Goal: Check status: Check status

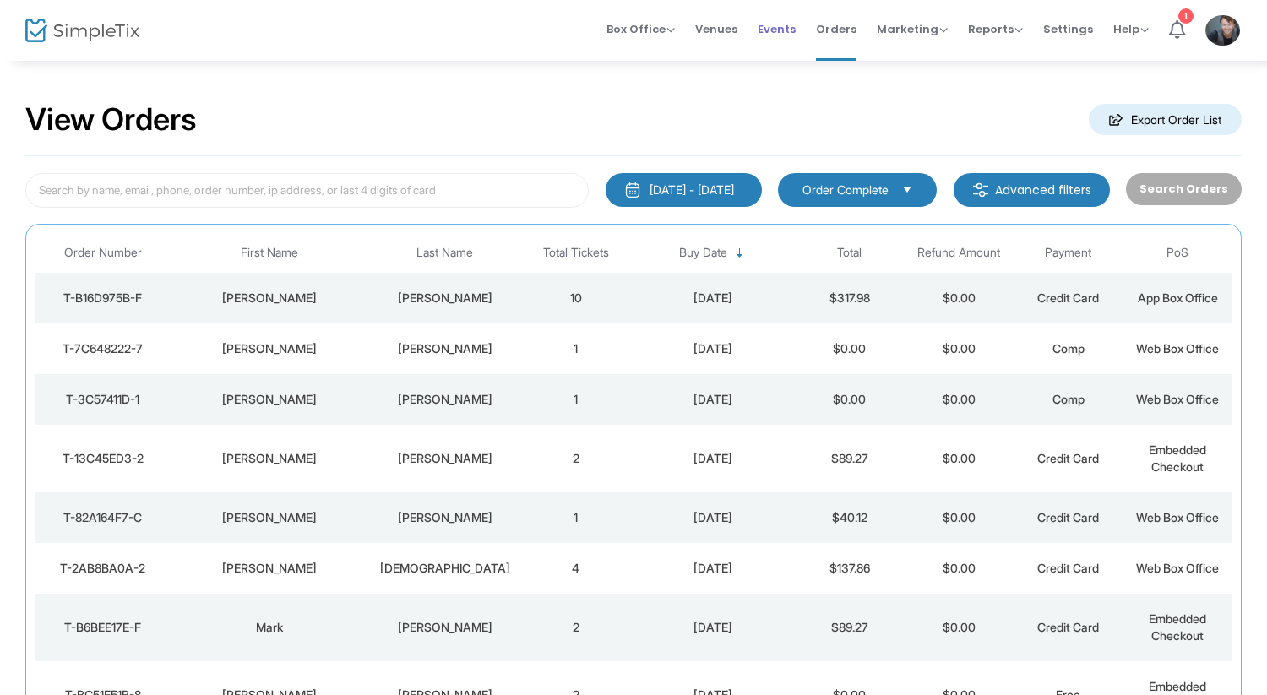
click at [787, 30] on span "Events" at bounding box center [777, 29] width 38 height 43
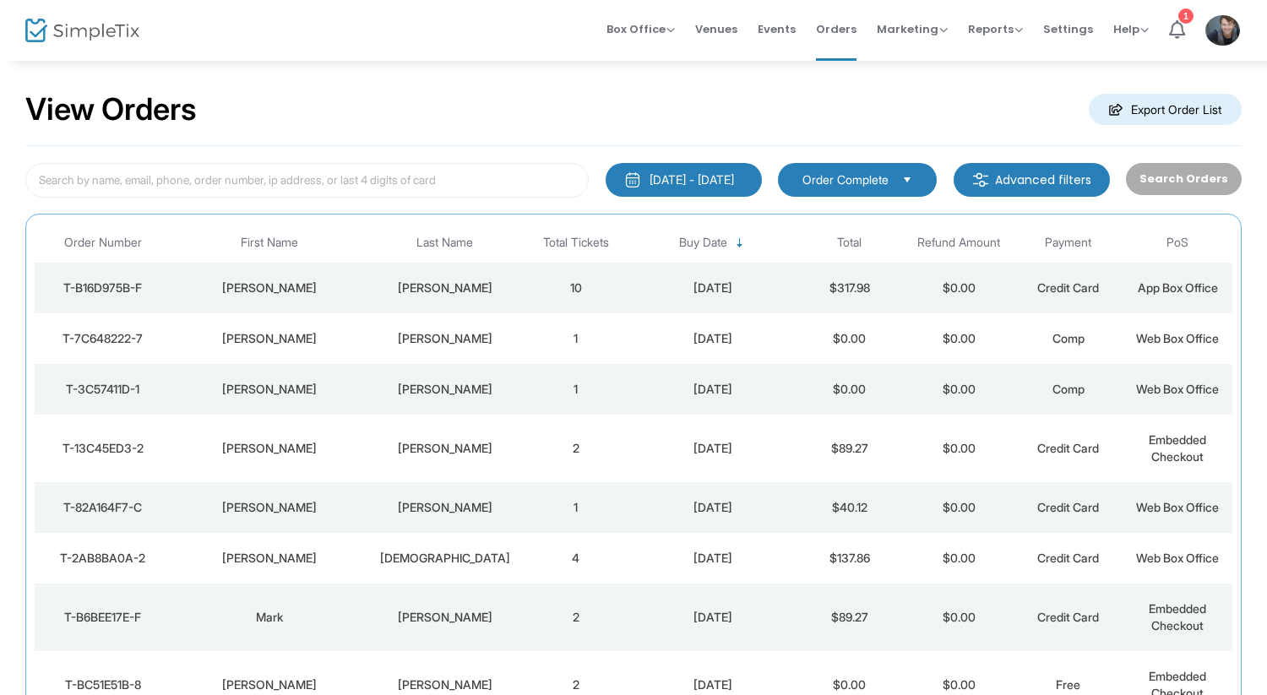
scroll to position [13, 0]
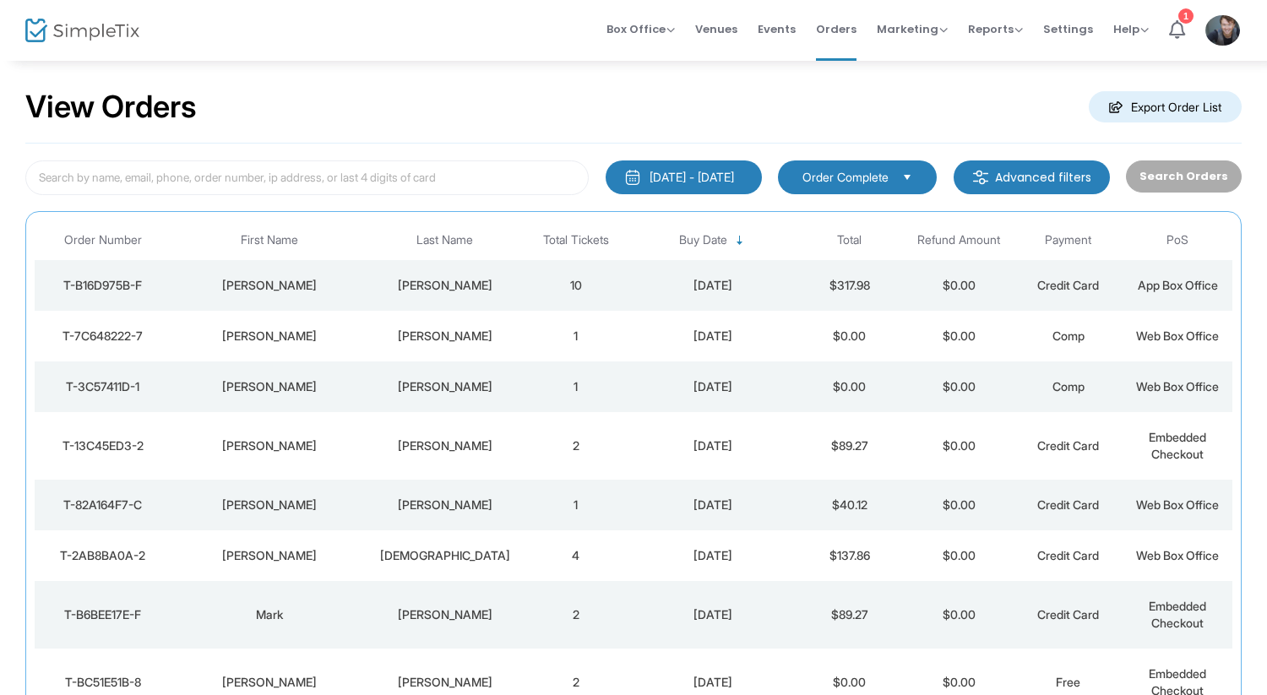
click at [708, 344] on div "[DATE]" at bounding box center [712, 336] width 155 height 17
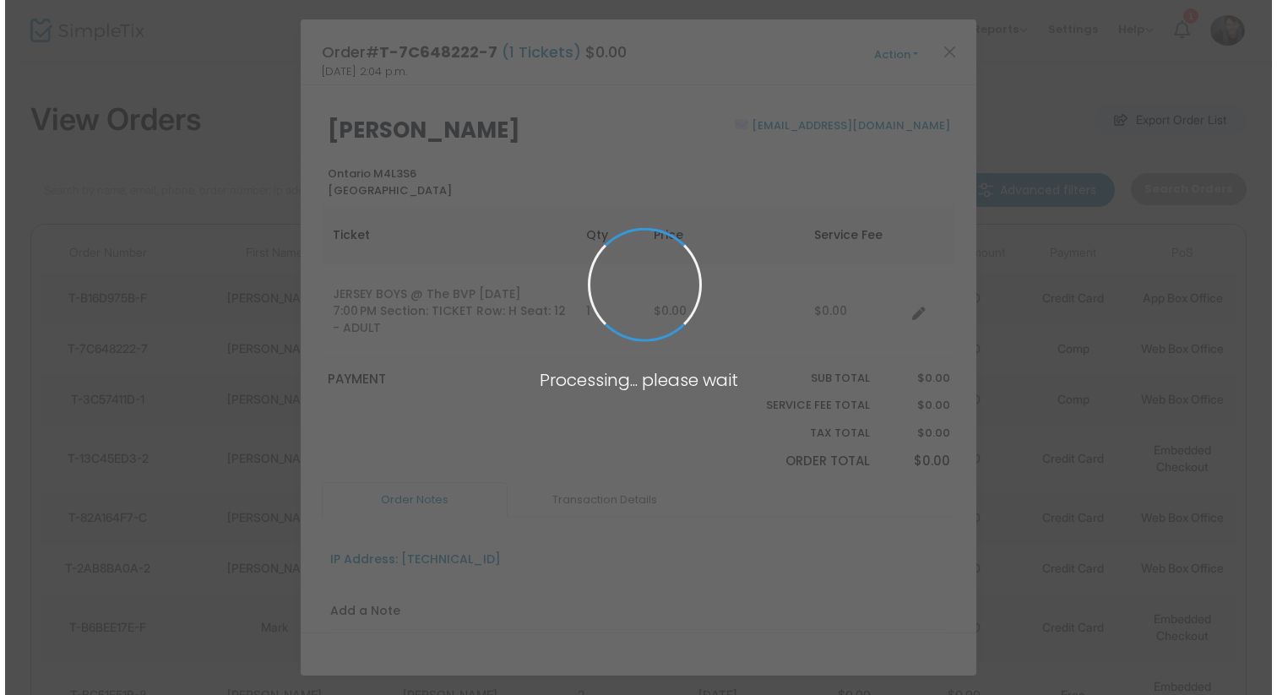
scroll to position [0, 0]
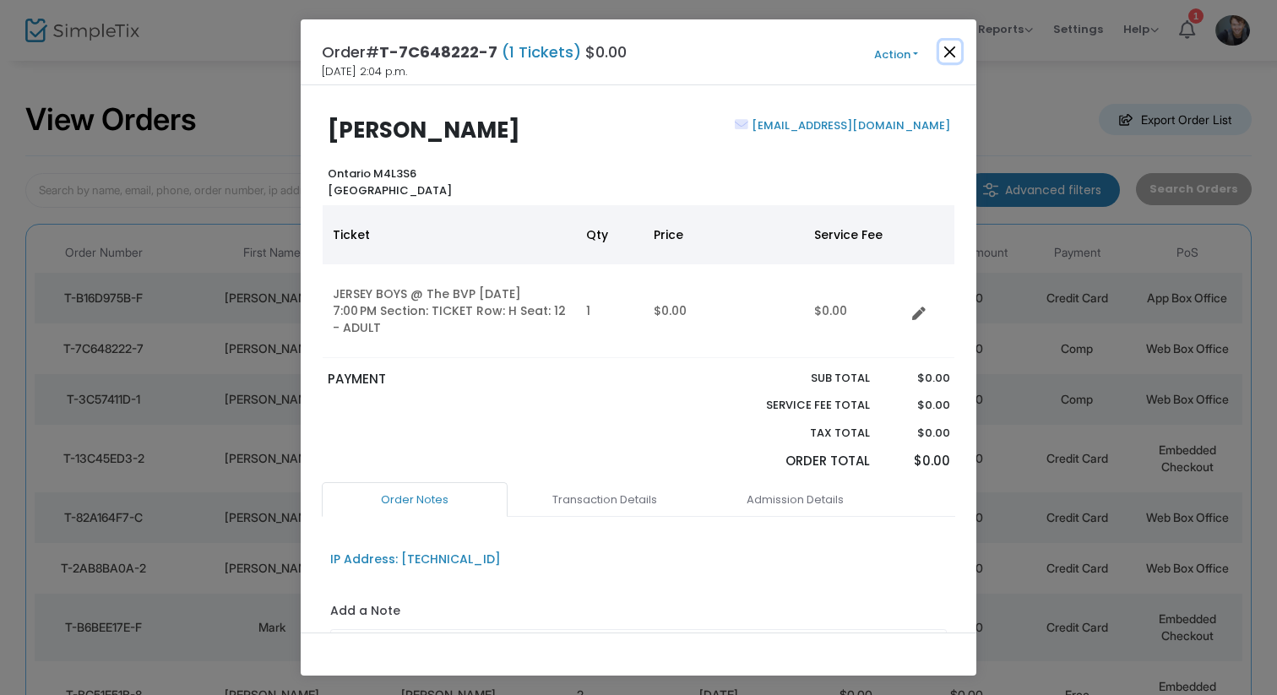
click at [939, 57] on button "Close" at bounding box center [950, 52] width 22 height 22
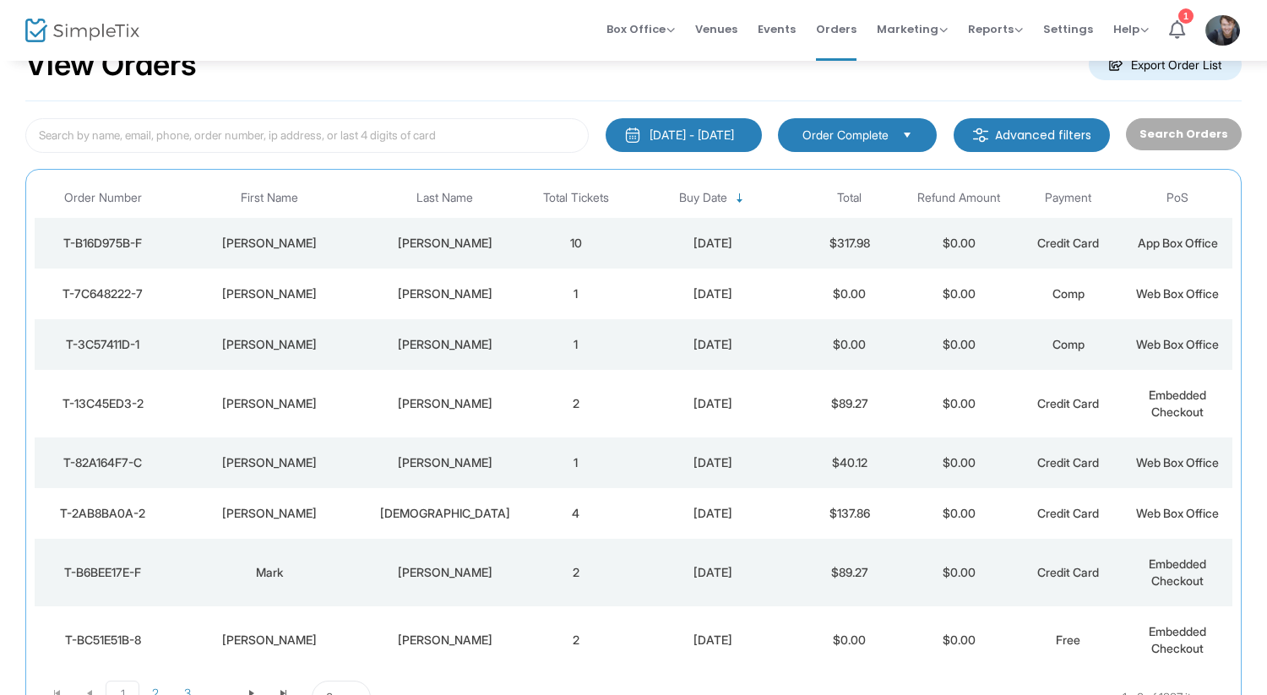
scroll to position [63, 0]
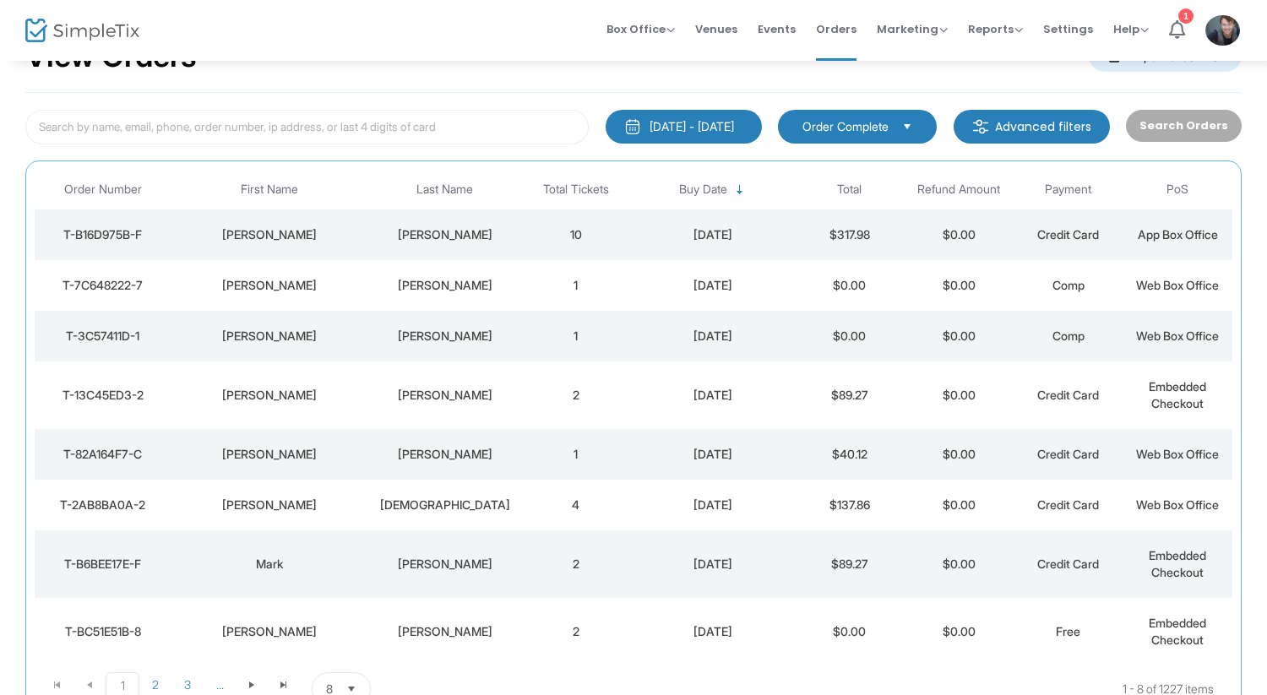
click at [560, 356] on td "1" at bounding box center [575, 336] width 109 height 51
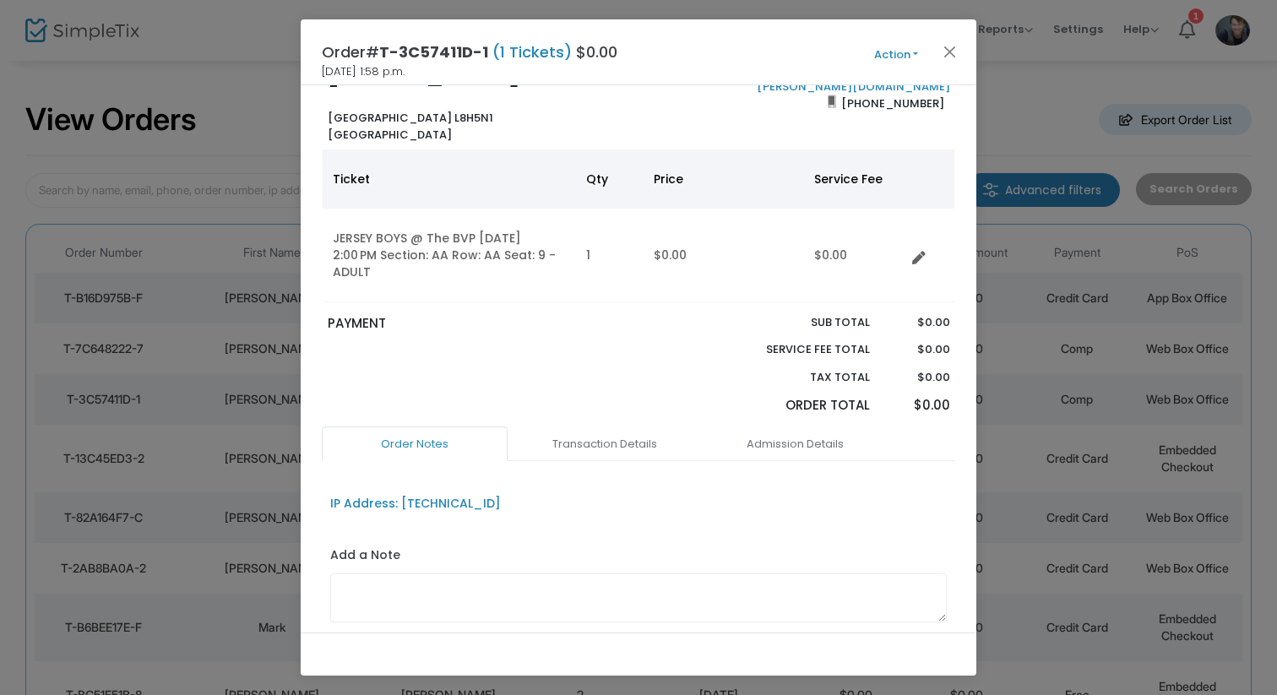
scroll to position [0, 0]
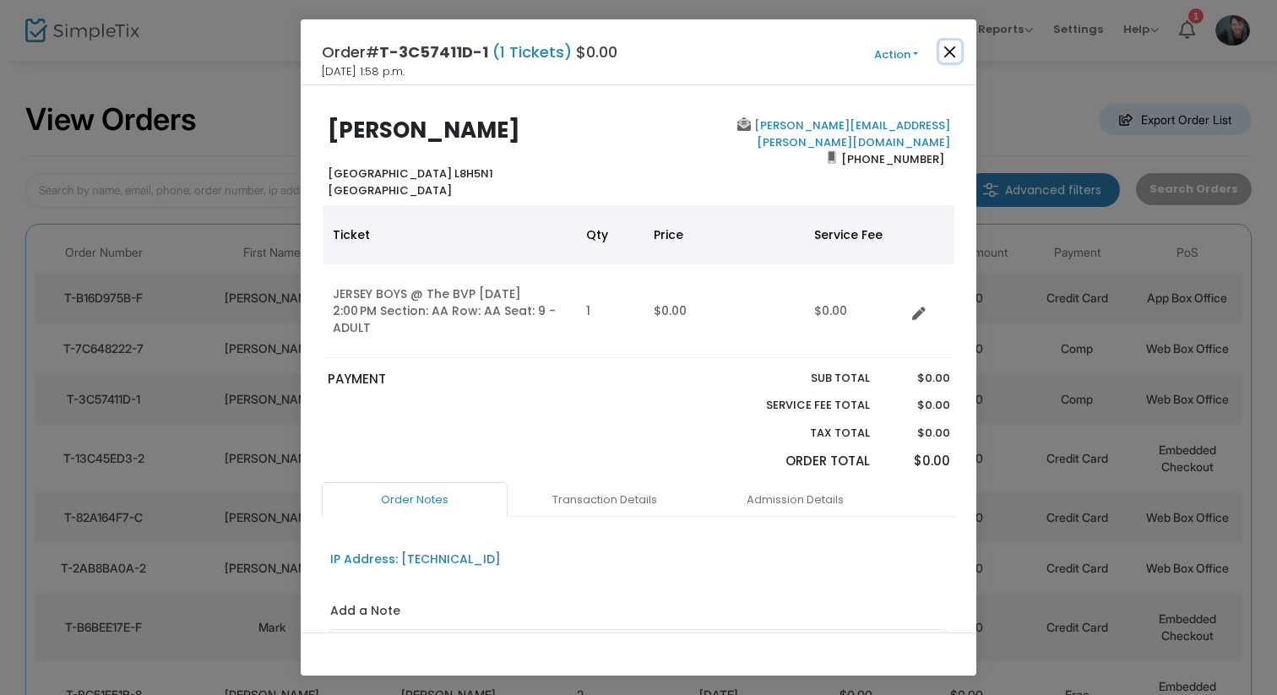
click at [945, 52] on button "Close" at bounding box center [950, 52] width 22 height 22
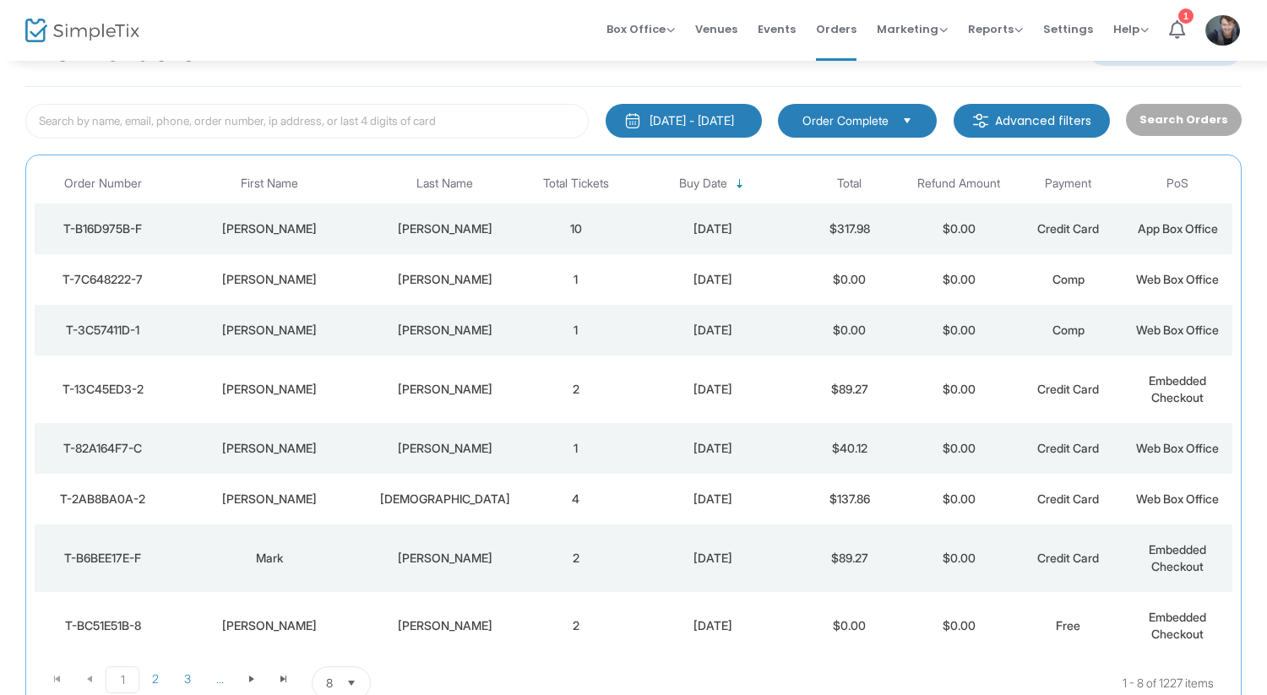
scroll to position [74, 0]
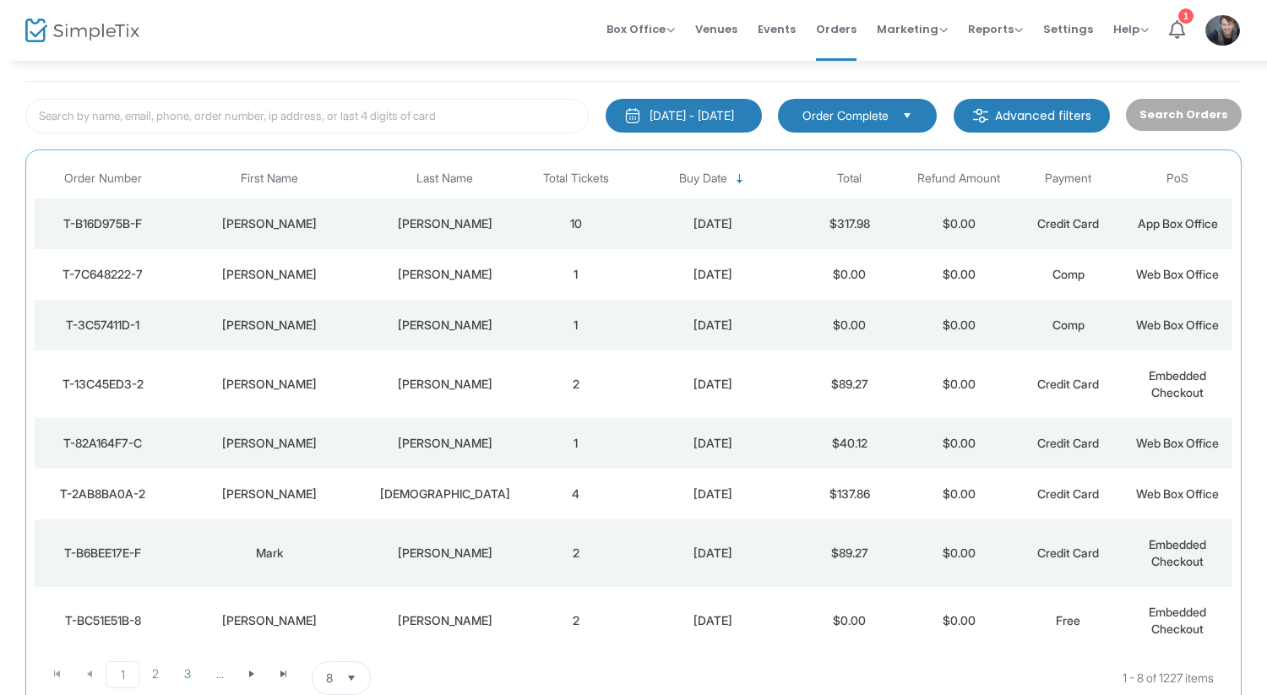
click at [658, 391] on div "[DATE]" at bounding box center [712, 384] width 155 height 17
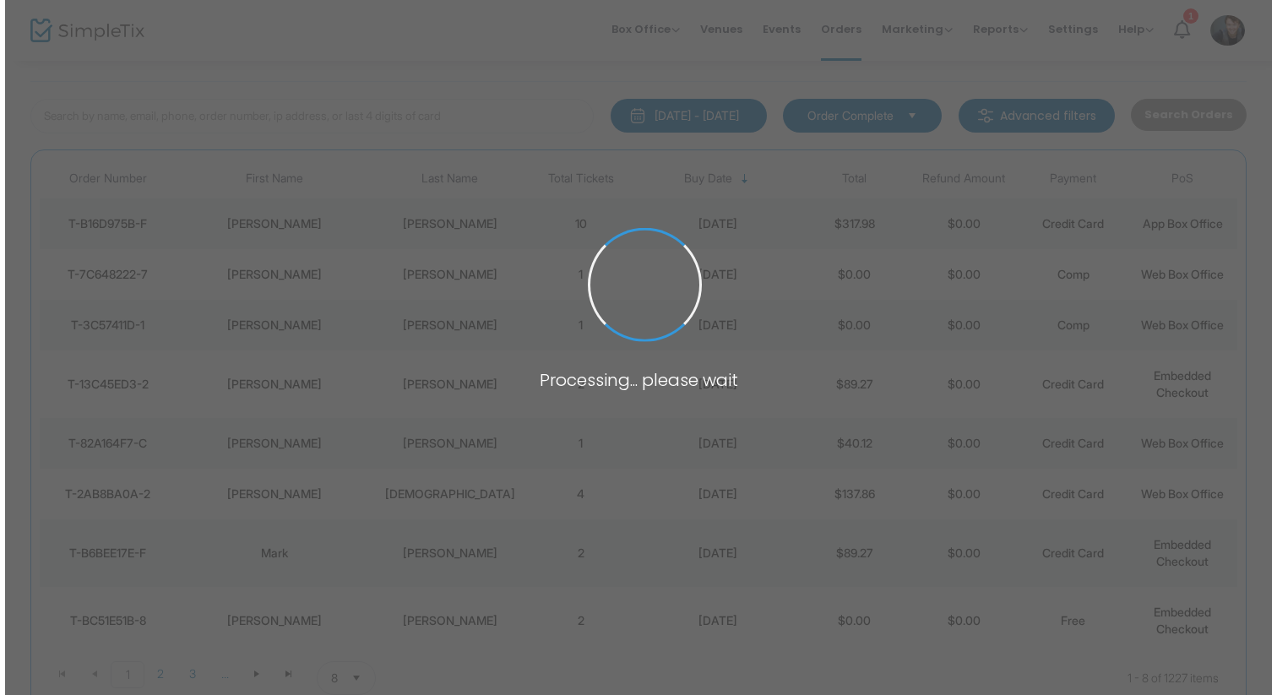
scroll to position [0, 0]
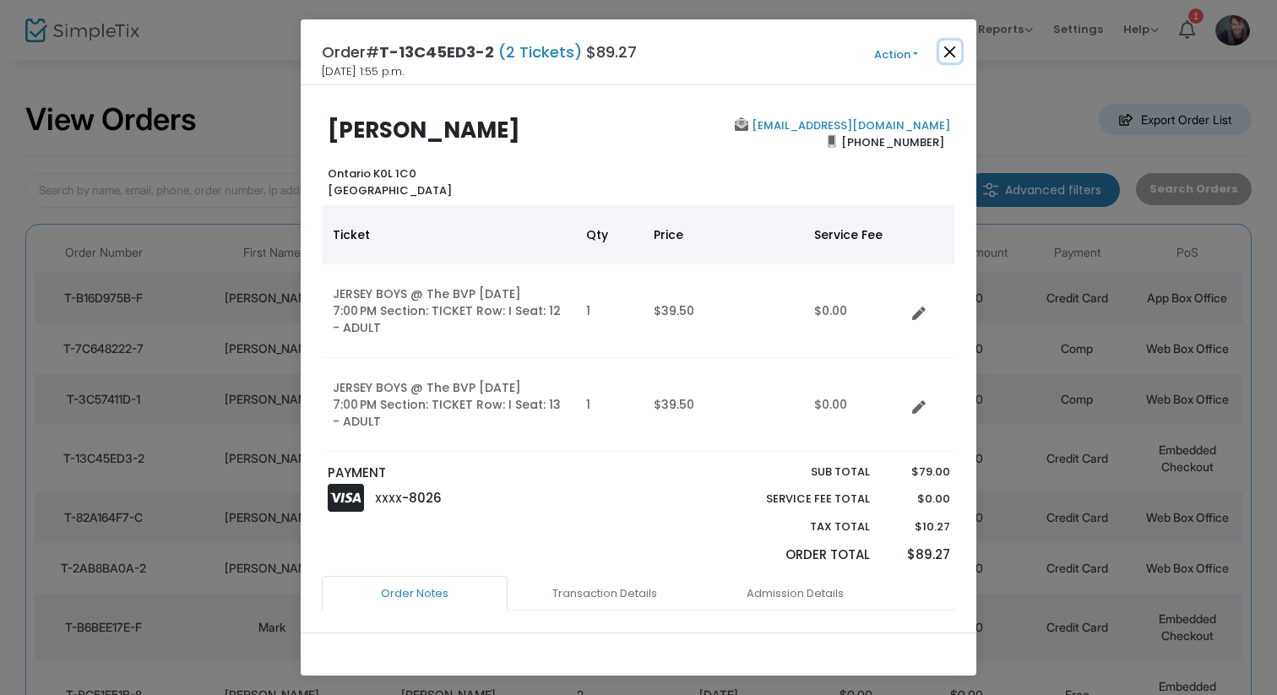
click at [943, 53] on button "Close" at bounding box center [950, 52] width 22 height 22
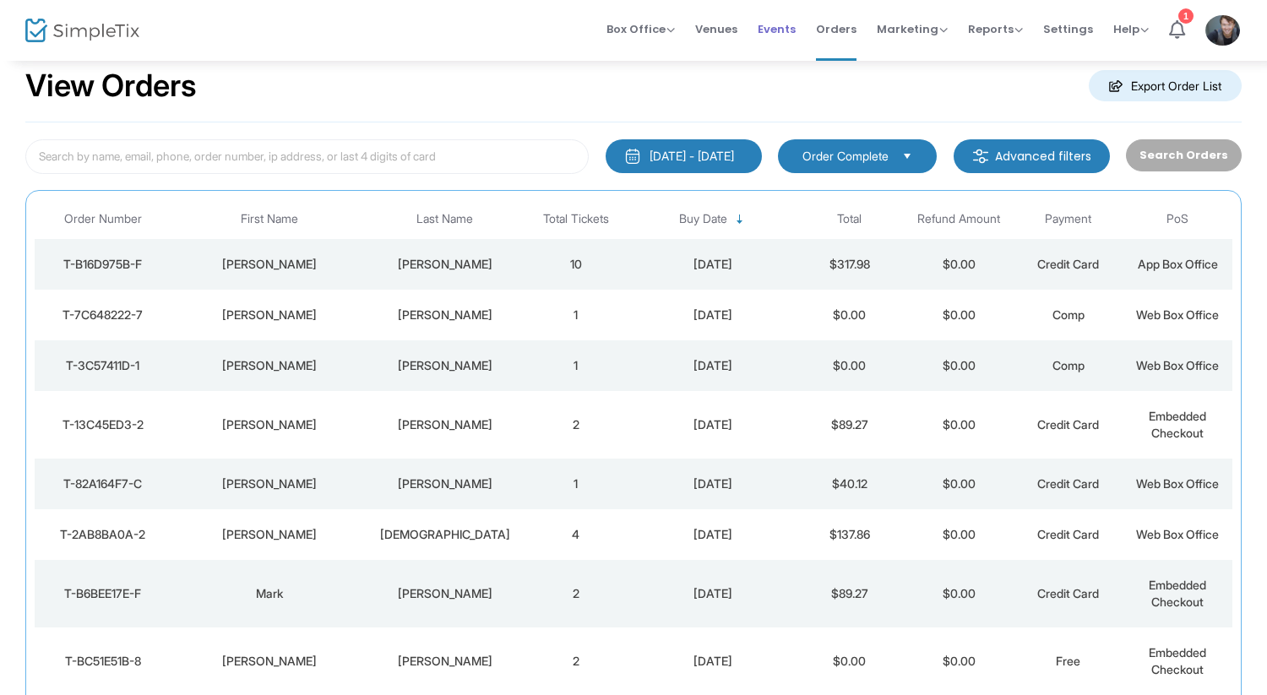
click at [785, 26] on span "Events" at bounding box center [777, 29] width 38 height 43
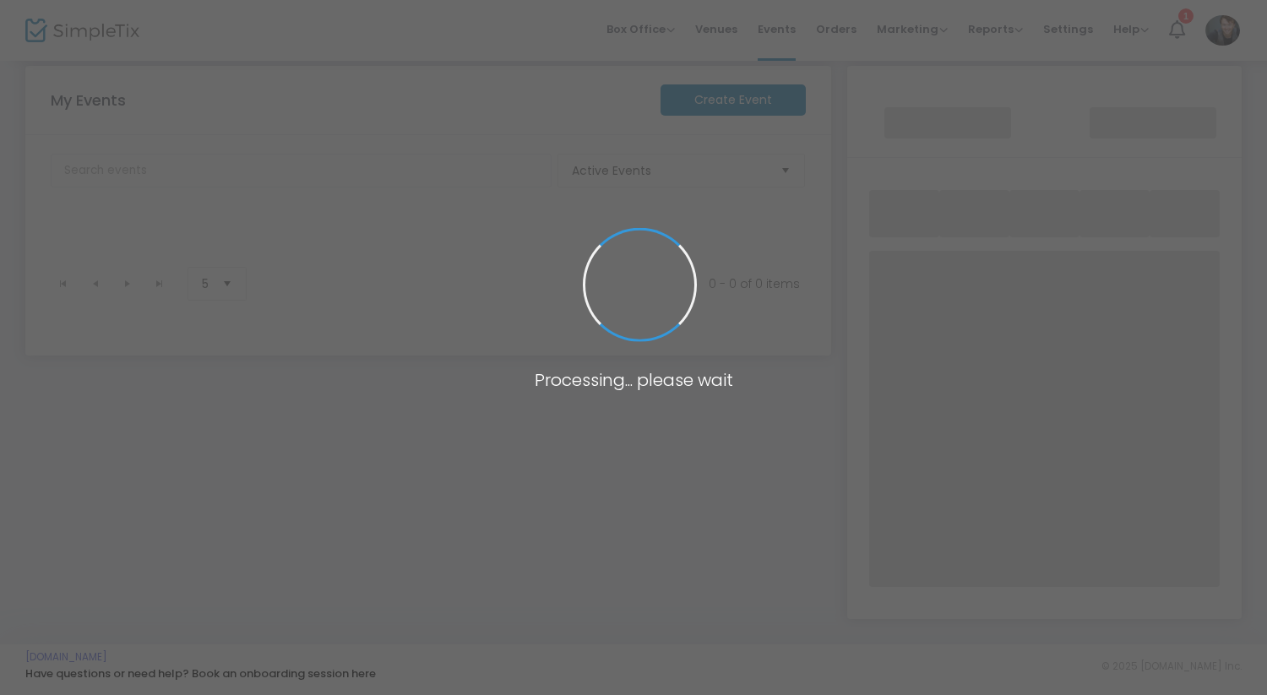
scroll to position [182, 0]
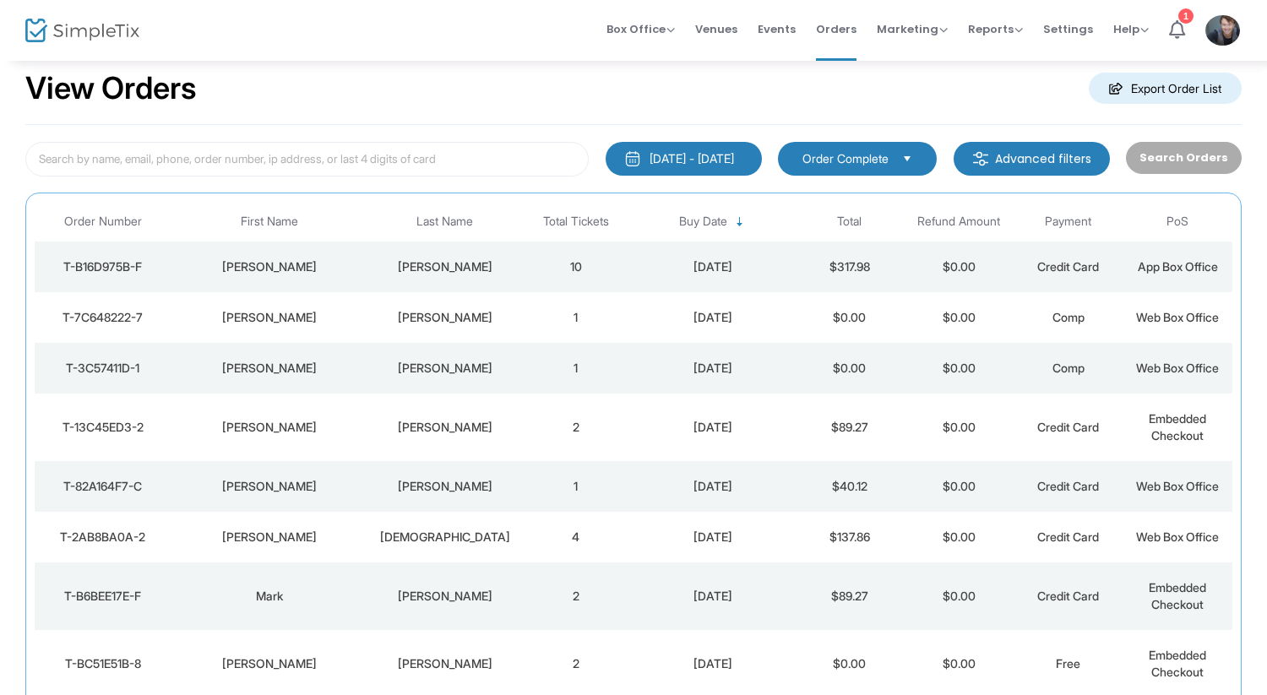
scroll to position [42, 0]
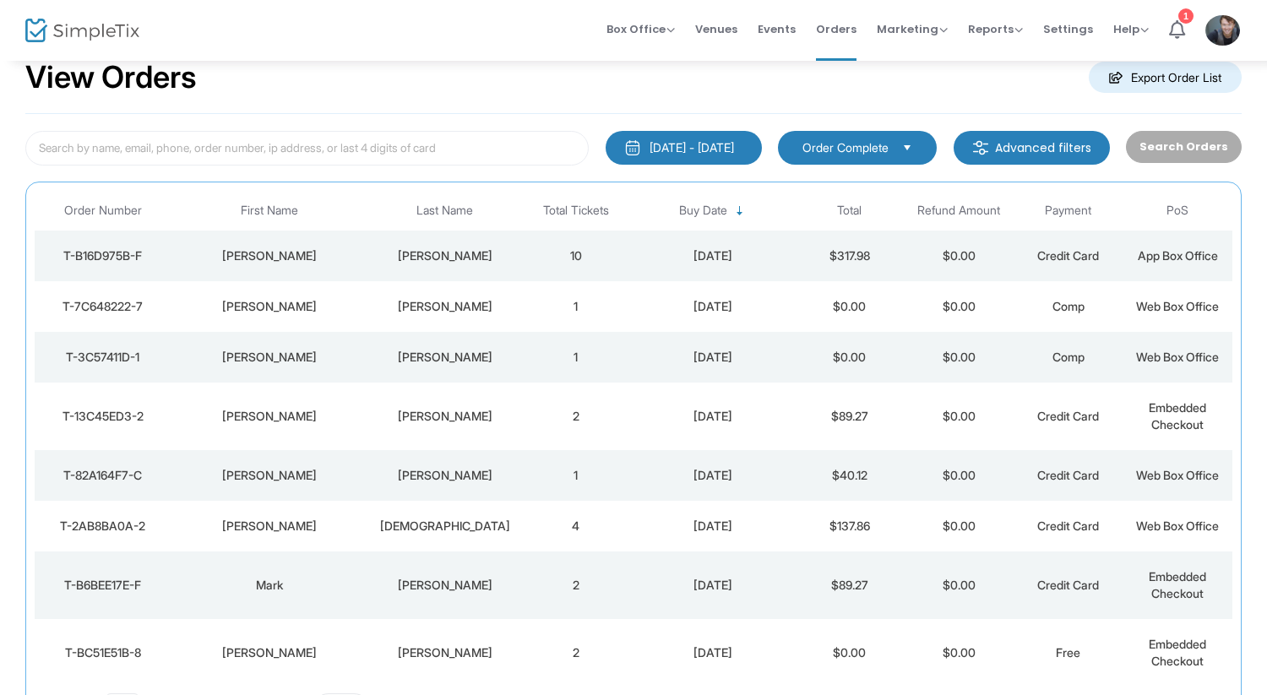
click at [910, 149] on span "Select" at bounding box center [908, 147] width 28 height 28
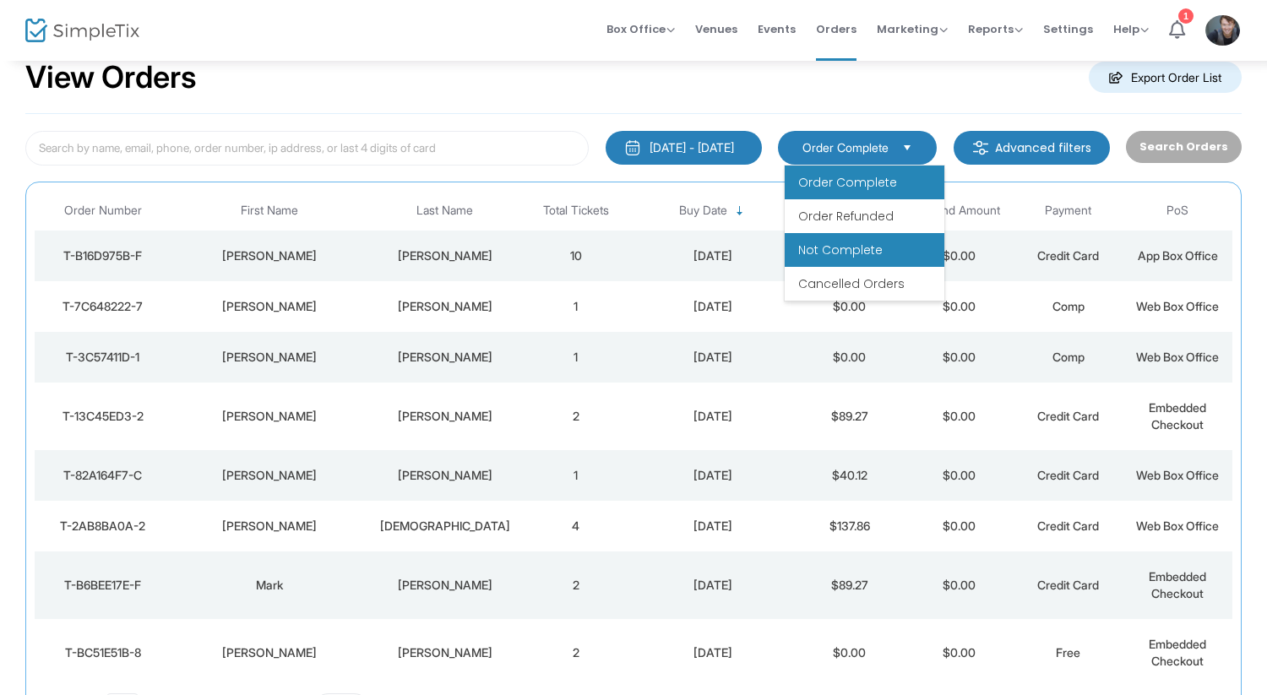
click at [861, 256] on span "Not Complete" at bounding box center [840, 250] width 84 height 17
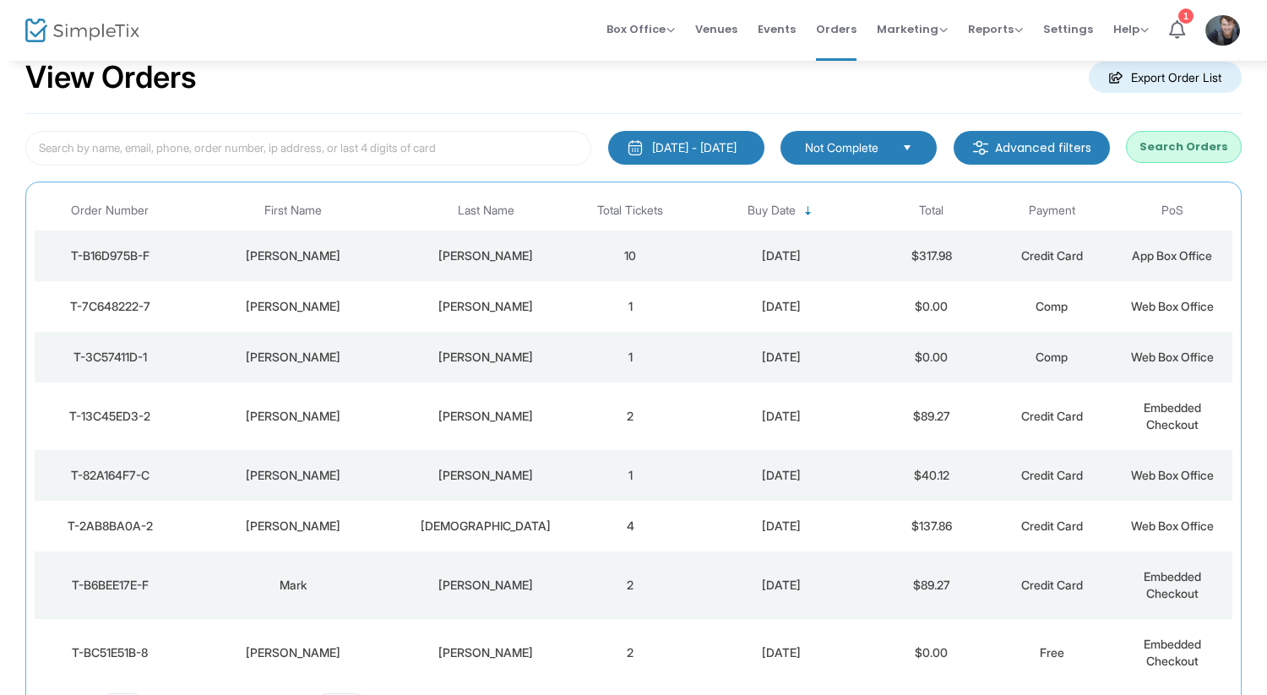
click at [1174, 161] on button "Search Orders" at bounding box center [1184, 147] width 116 height 32
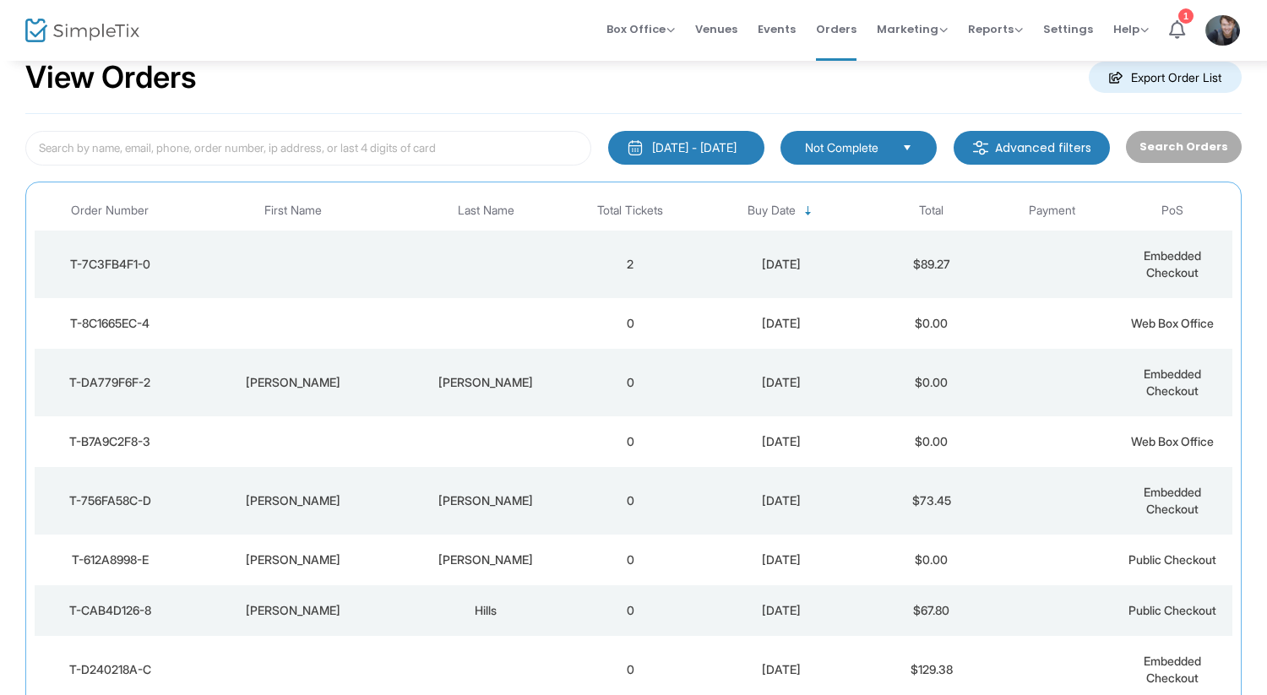
click at [533, 382] on div "William" at bounding box center [486, 382] width 160 height 17
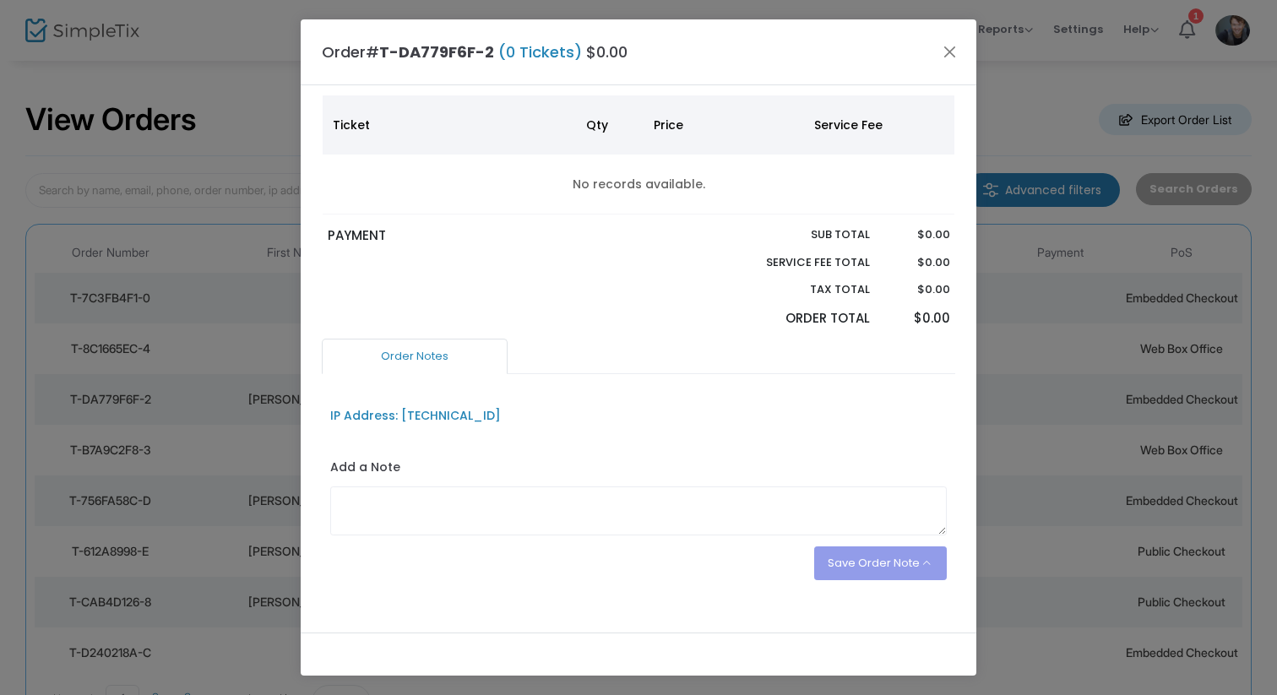
scroll to position [0, 0]
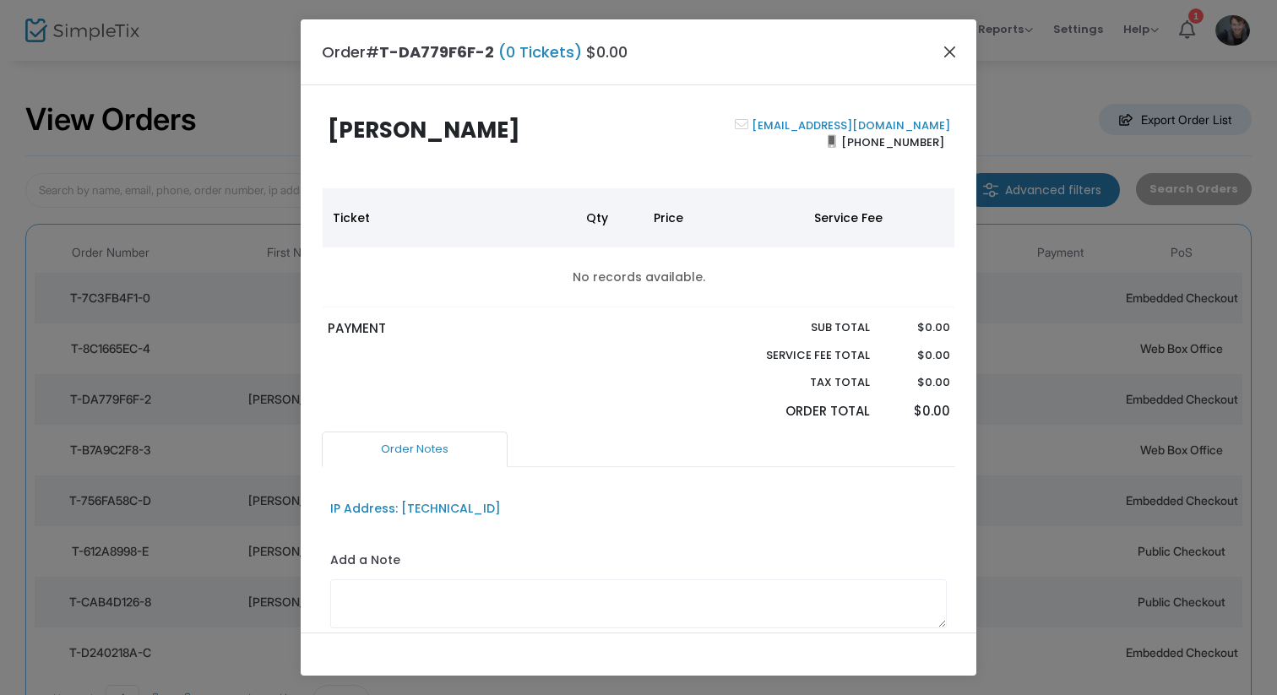
click at [951, 58] on button "Close" at bounding box center [950, 52] width 22 height 22
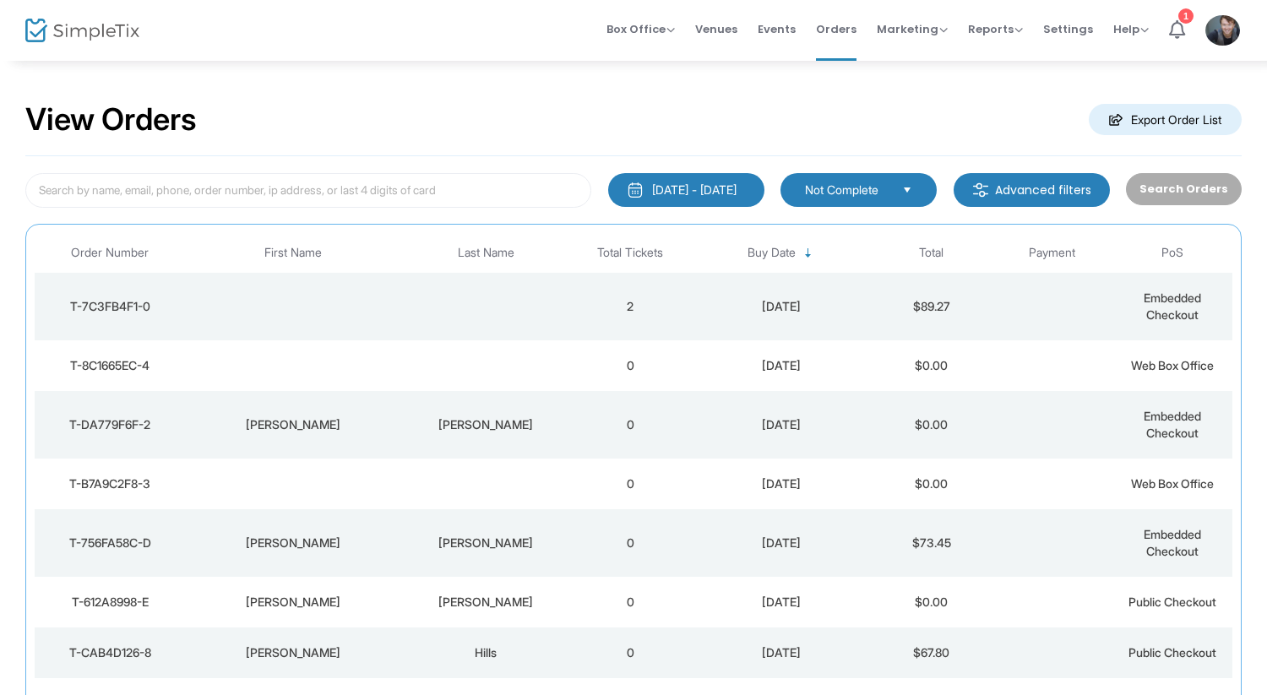
scroll to position [22, 0]
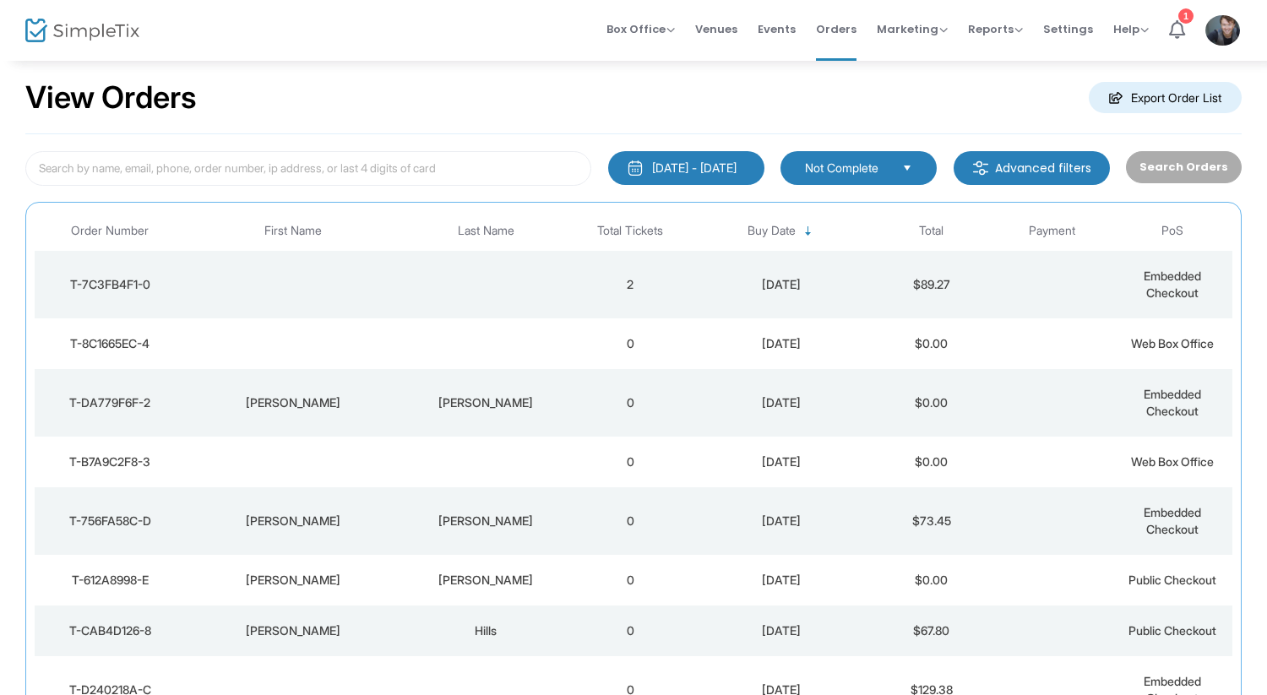
click at [888, 175] on span "Not Complete" at bounding box center [847, 168] width 84 height 17
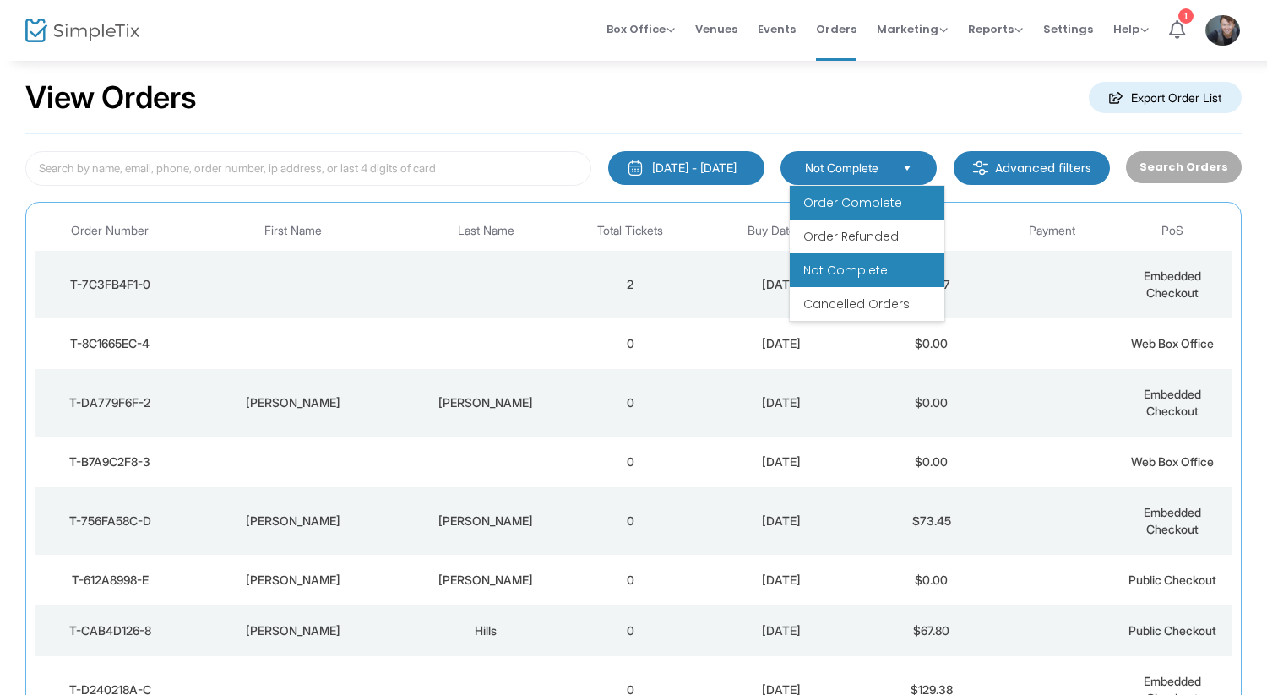
click at [883, 194] on span "Order Complete" at bounding box center [852, 202] width 99 height 17
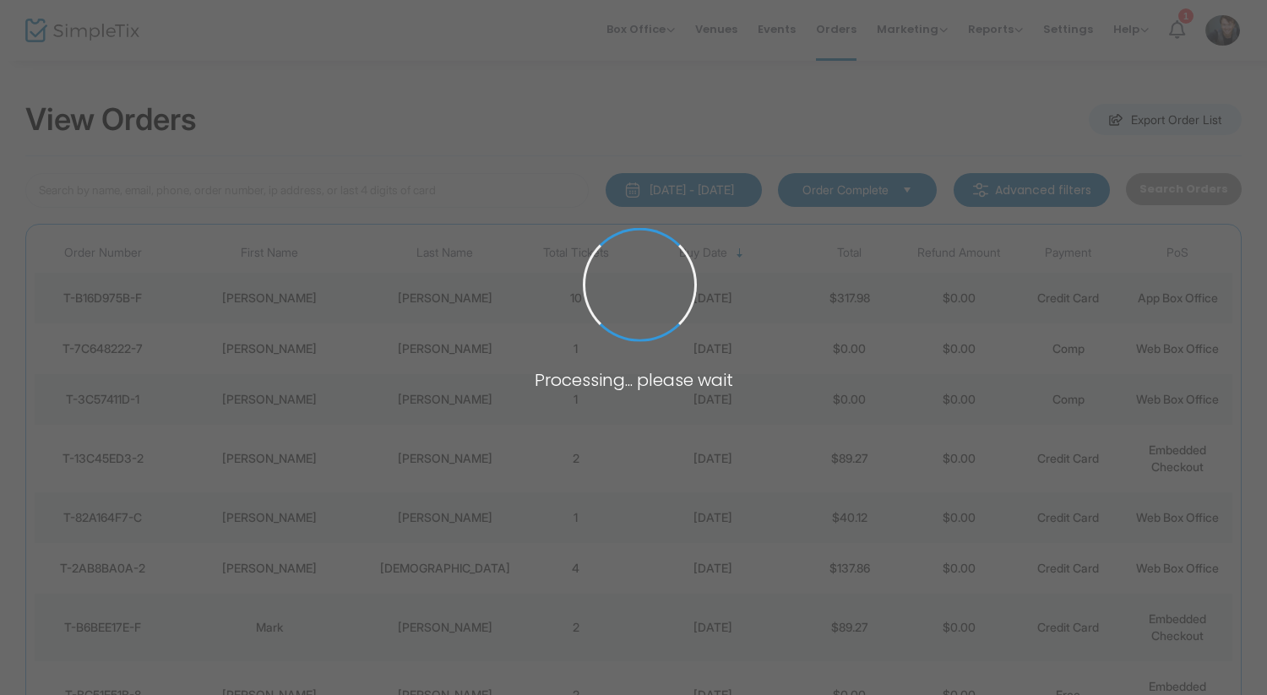
scroll to position [22, 0]
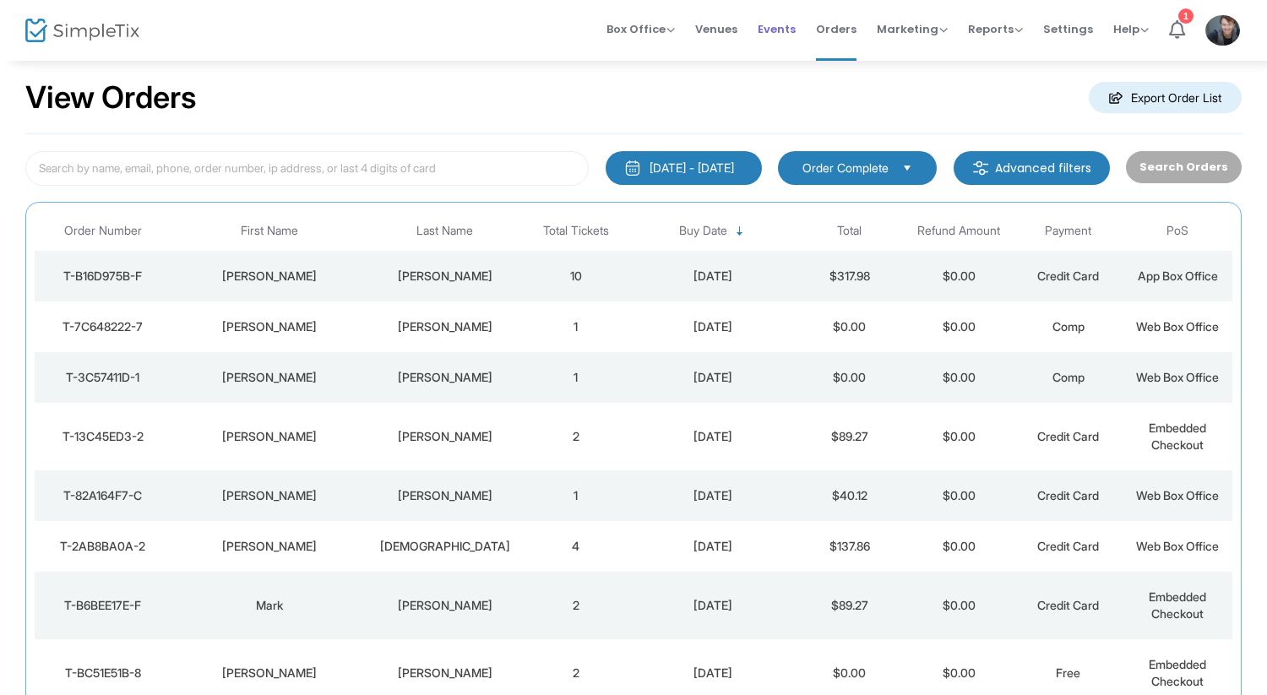
click at [790, 26] on span "Events" at bounding box center [777, 29] width 38 height 43
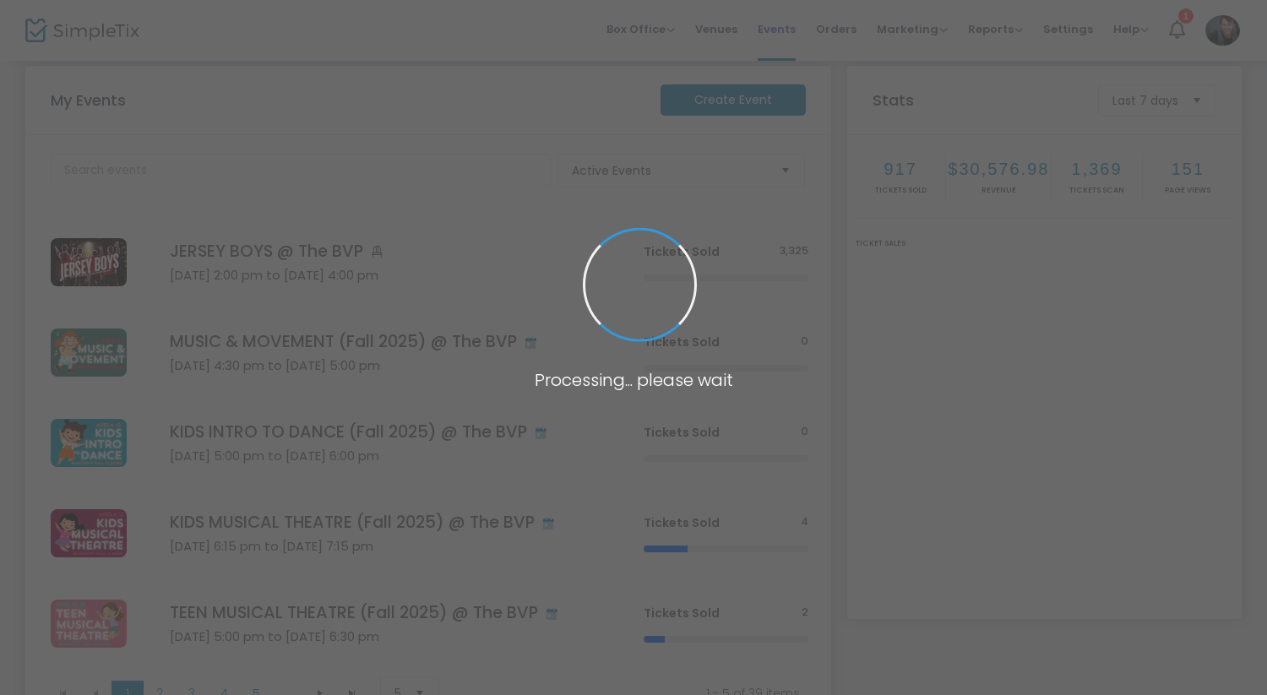
scroll to position [182, 0]
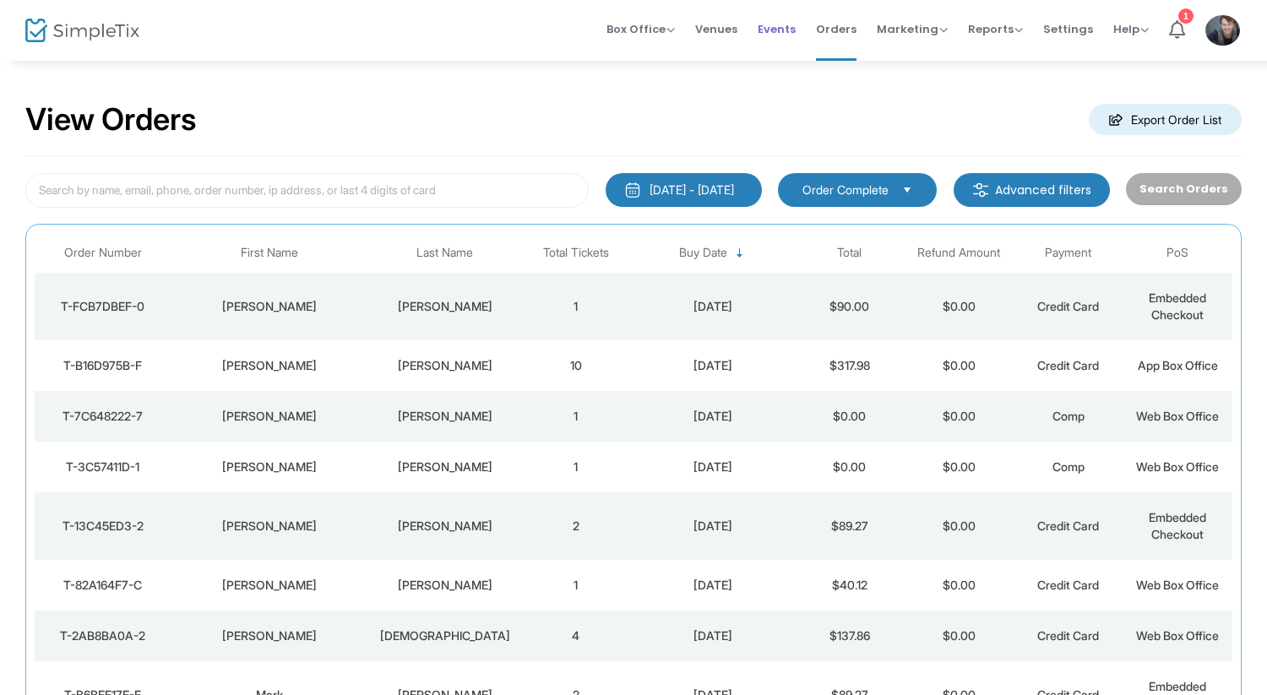
click at [796, 33] on span "Events" at bounding box center [777, 29] width 38 height 43
